Goal: Complete application form

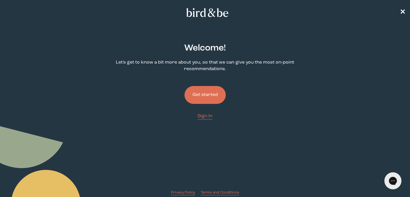
click at [220, 93] on button "Get started" at bounding box center [204, 95] width 41 height 18
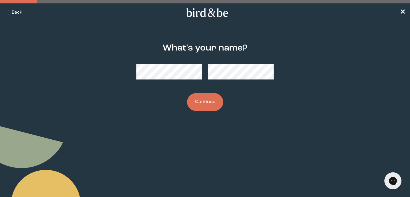
click at [218, 105] on button "Continue" at bounding box center [205, 102] width 36 height 18
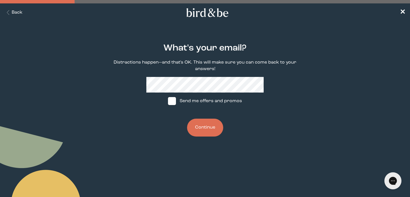
click at [210, 127] on button "Continue" at bounding box center [205, 128] width 36 height 18
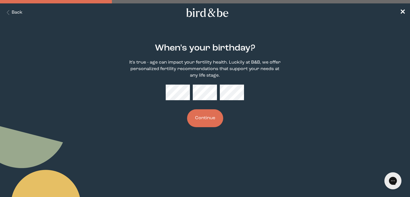
click at [213, 118] on button "Continue" at bounding box center [205, 119] width 36 height 18
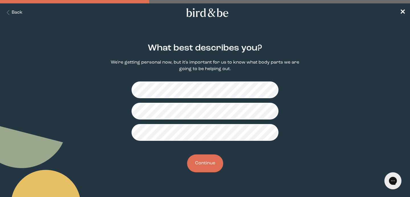
click at [210, 165] on button "Continue" at bounding box center [205, 164] width 36 height 18
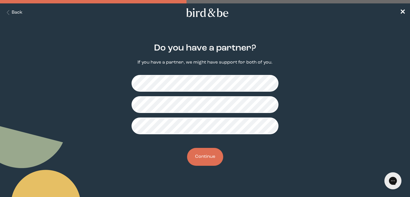
click at [207, 155] on button "Continue" at bounding box center [205, 157] width 36 height 18
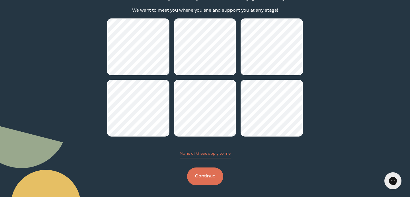
scroll to position [54, 0]
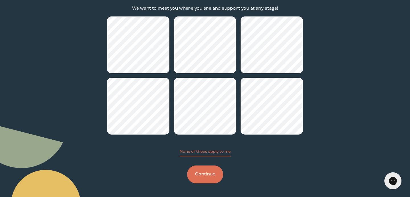
click at [206, 173] on button "Continue" at bounding box center [205, 175] width 36 height 18
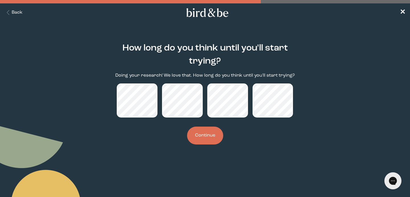
click at [199, 134] on button "Continue" at bounding box center [205, 136] width 36 height 18
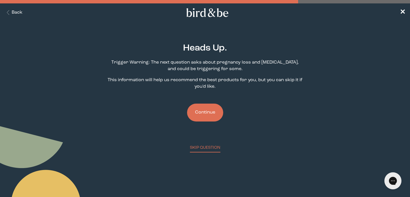
click at [204, 119] on button "Continue" at bounding box center [205, 113] width 36 height 18
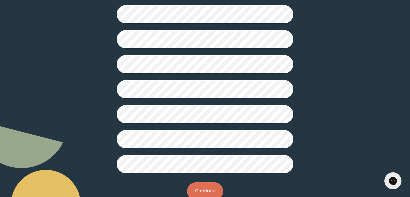
scroll to position [158, 0]
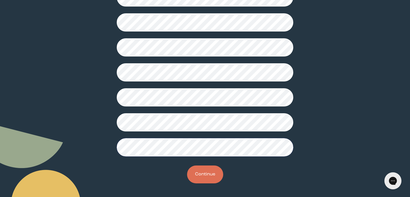
click at [194, 175] on button "Continue" at bounding box center [205, 175] width 36 height 18
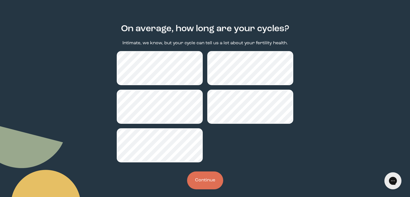
scroll to position [25, 0]
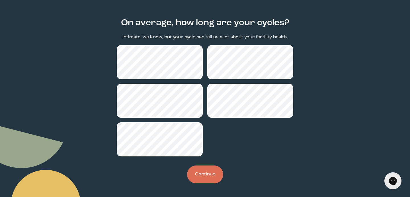
click at [201, 169] on button "Continue" at bounding box center [205, 175] width 36 height 18
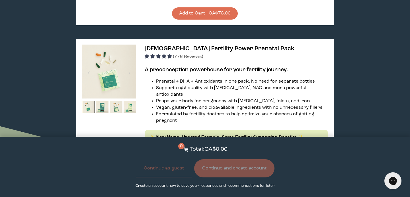
scroll to position [1144, 0]
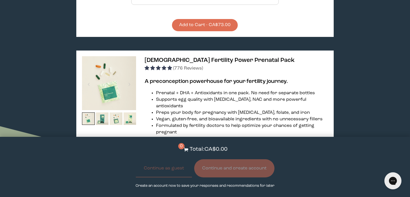
click at [114, 56] on img at bounding box center [109, 83] width 54 height 54
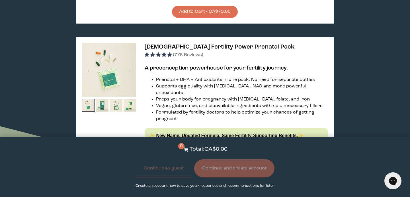
scroll to position [1158, 0]
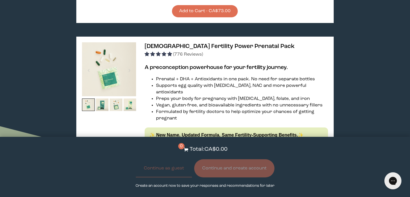
click at [190, 141] on link "Power Prenatal for [DEMOGRAPHIC_DATA]" at bounding box center [226, 143] width 90 height 5
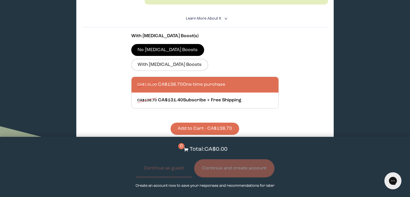
scroll to position [0, 0]
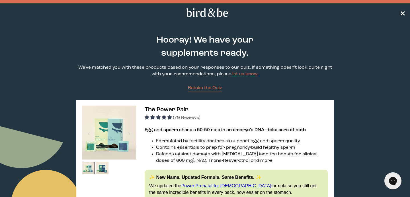
click at [403, 14] on span "✕" at bounding box center [402, 12] width 6 height 7
